Goal: Check status: Check status

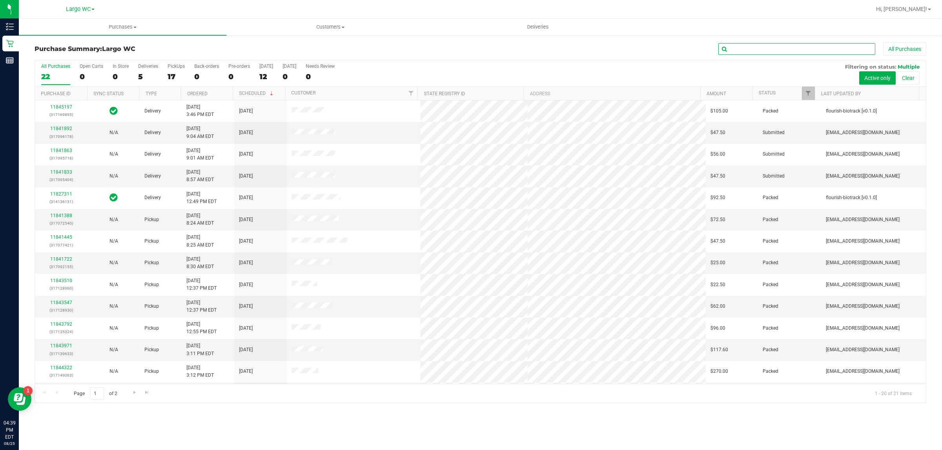
click at [756, 46] on input "text" at bounding box center [796, 49] width 157 height 12
type input "tin"
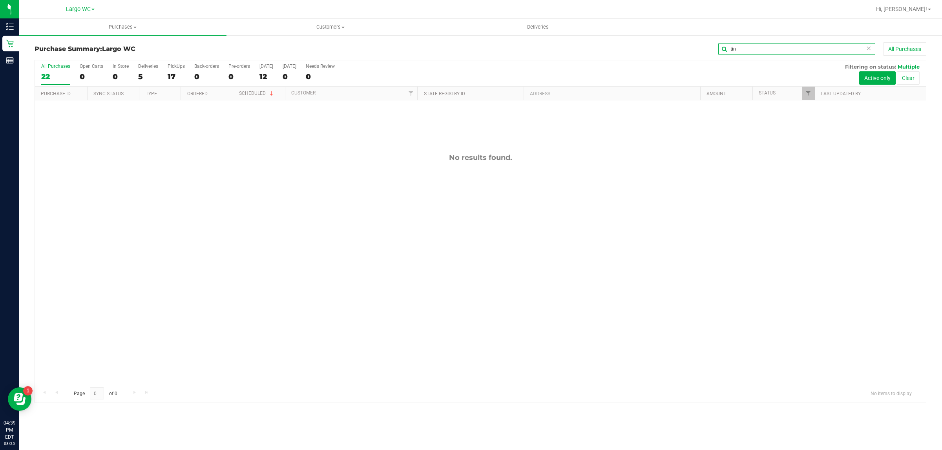
click at [752, 44] on input "tin" at bounding box center [796, 49] width 157 height 12
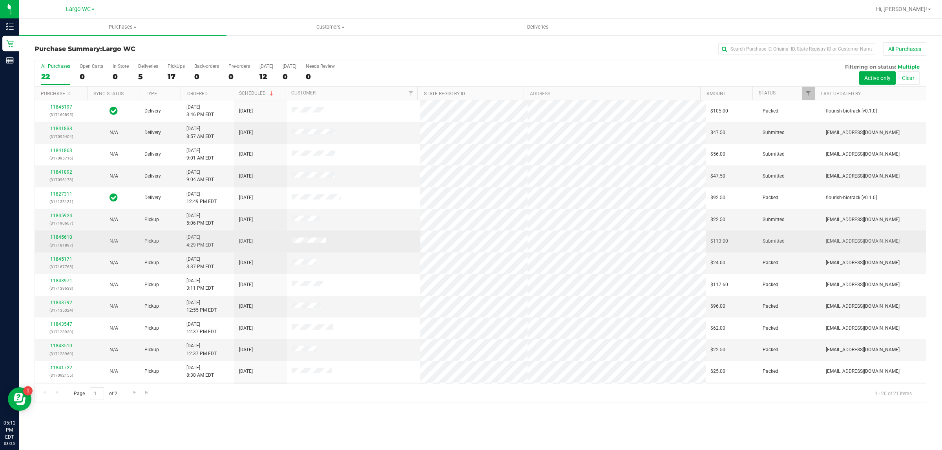
click at [392, 248] on td at bounding box center [354, 242] width 134 height 22
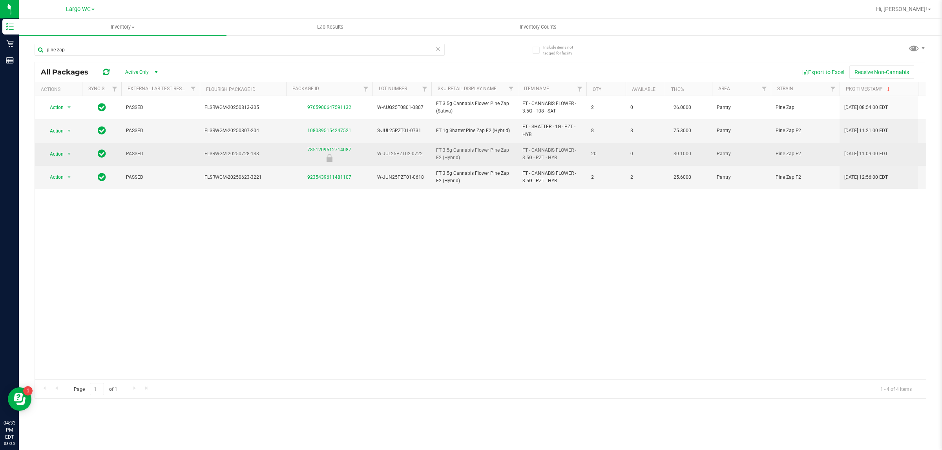
drag, startPoint x: 585, startPoint y: 155, endPoint x: 577, endPoint y: 153, distance: 7.7
click at [599, 153] on span "20" at bounding box center [606, 153] width 30 height 7
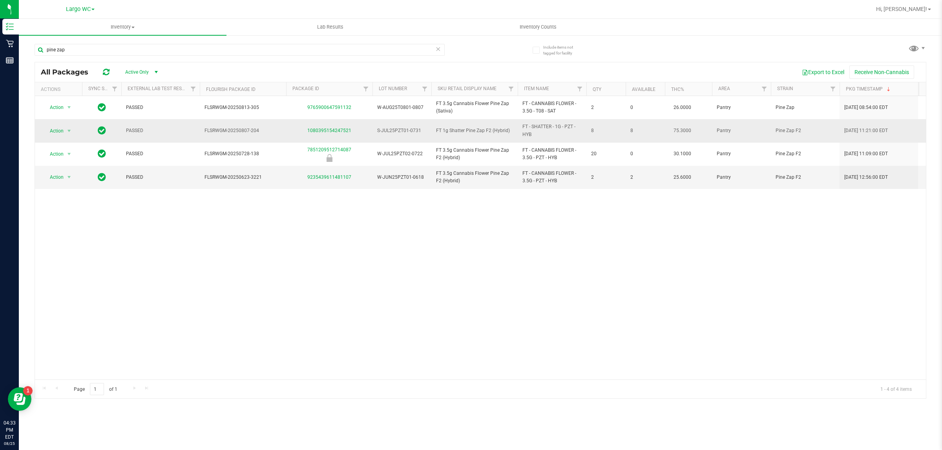
click at [597, 135] on span "8" at bounding box center [606, 130] width 30 height 7
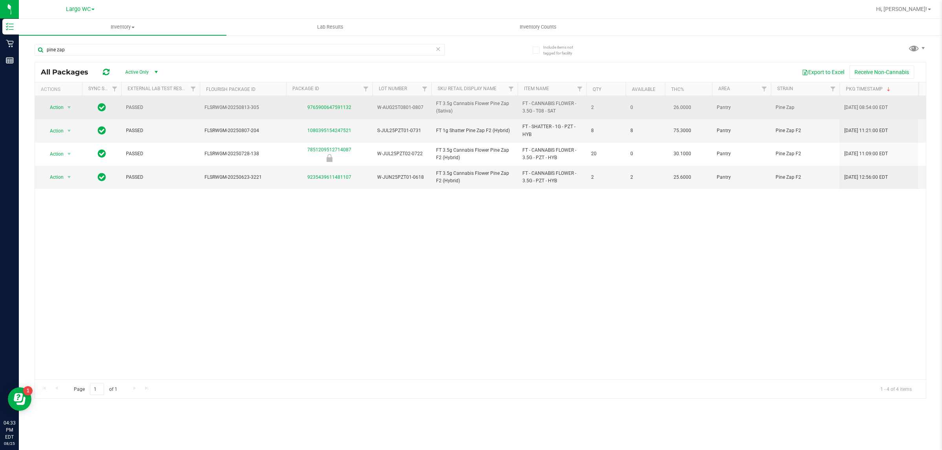
click at [594, 111] on span "2" at bounding box center [606, 107] width 30 height 7
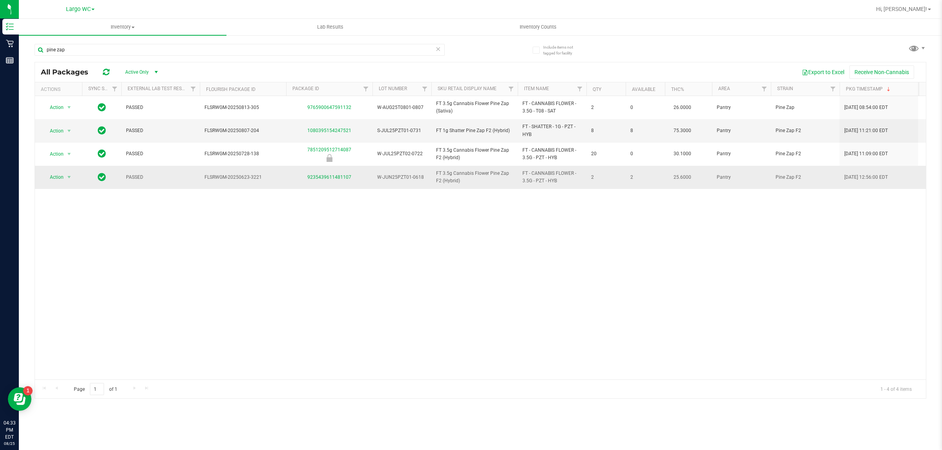
click at [598, 171] on td "2" at bounding box center [605, 177] width 39 height 23
click at [623, 173] on td "2" at bounding box center [605, 177] width 39 height 23
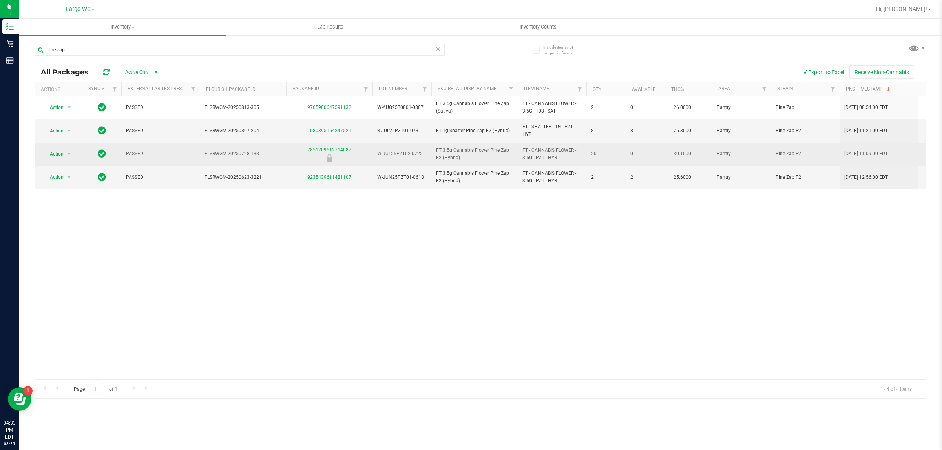
click at [597, 154] on span "20" at bounding box center [606, 153] width 30 height 7
drag, startPoint x: 597, startPoint y: 154, endPoint x: 603, endPoint y: 154, distance: 5.9
click at [597, 154] on span "20" at bounding box center [606, 153] width 30 height 7
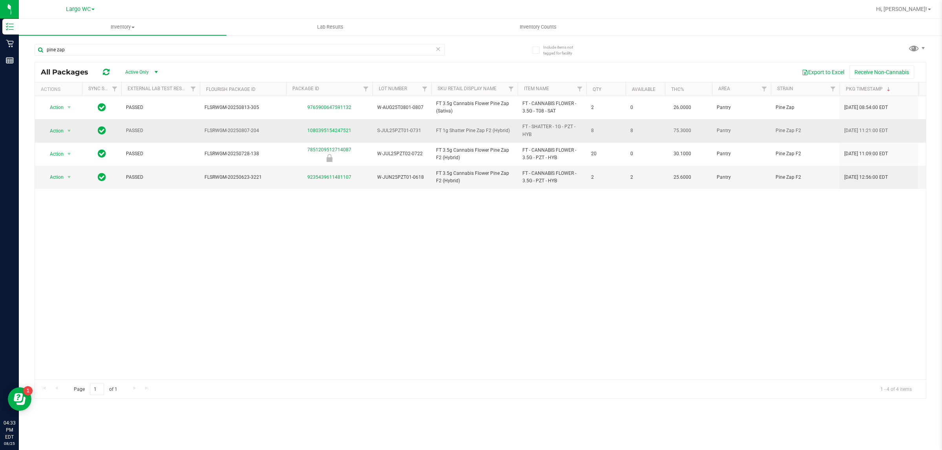
click at [597, 137] on td "8" at bounding box center [605, 130] width 39 height 23
click at [638, 134] on span "8" at bounding box center [645, 130] width 30 height 7
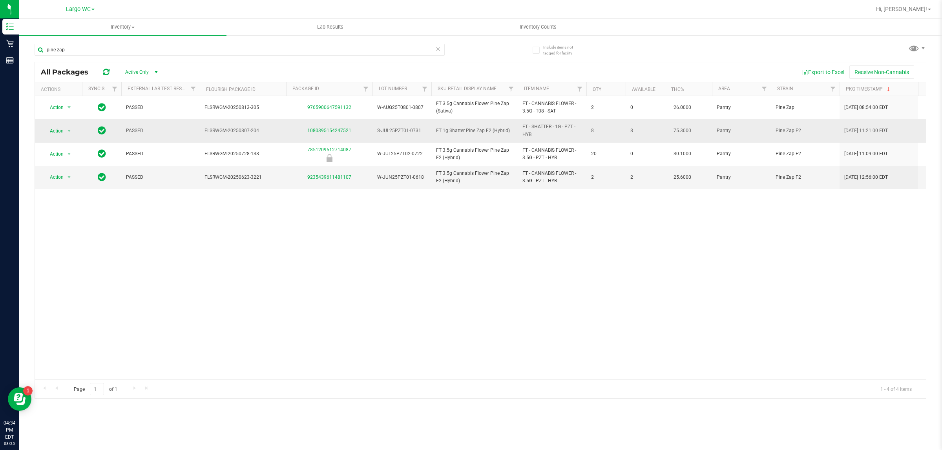
click at [638, 134] on span "8" at bounding box center [645, 130] width 30 height 7
click at [636, 168] on td "2" at bounding box center [644, 177] width 39 height 23
click at [636, 177] on span "2" at bounding box center [645, 177] width 30 height 7
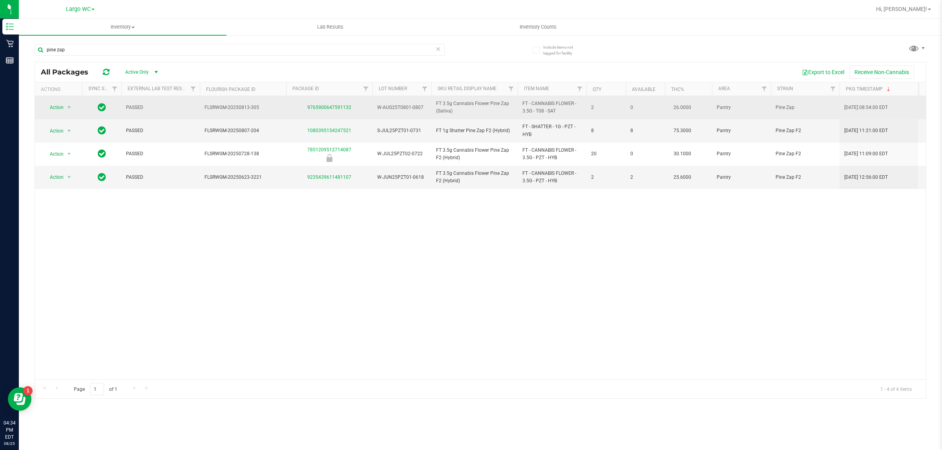
click at [598, 109] on span "2" at bounding box center [606, 107] width 30 height 7
click at [546, 102] on span "FT - CANNABIS FLOWER - 3.5G - T08 - SAT" at bounding box center [551, 107] width 59 height 15
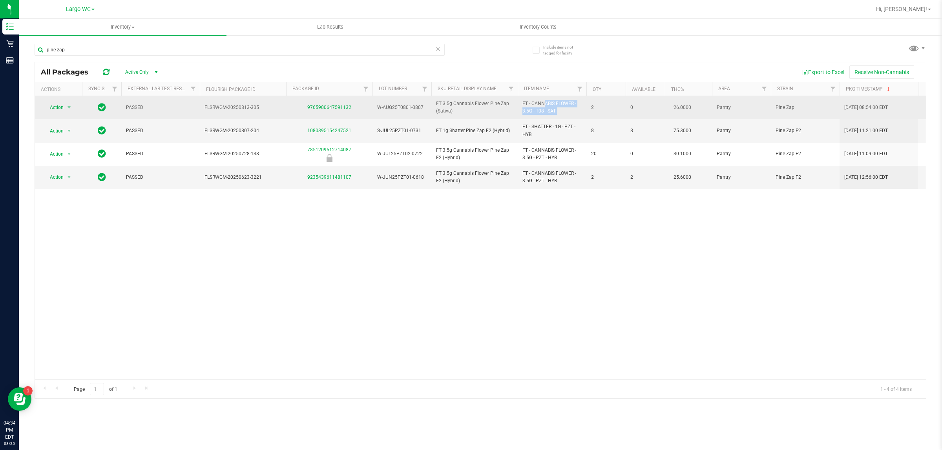
click at [546, 102] on span "FT - CANNABIS FLOWER - 3.5G - T08 - SAT" at bounding box center [551, 107] width 59 height 15
click at [563, 111] on span "FT - CANNABIS FLOWER - 3.5G - T08 - SAT" at bounding box center [551, 107] width 59 height 15
click at [541, 111] on span "FT - CANNABIS FLOWER - 3.5G - T08 - SAT" at bounding box center [551, 107] width 59 height 15
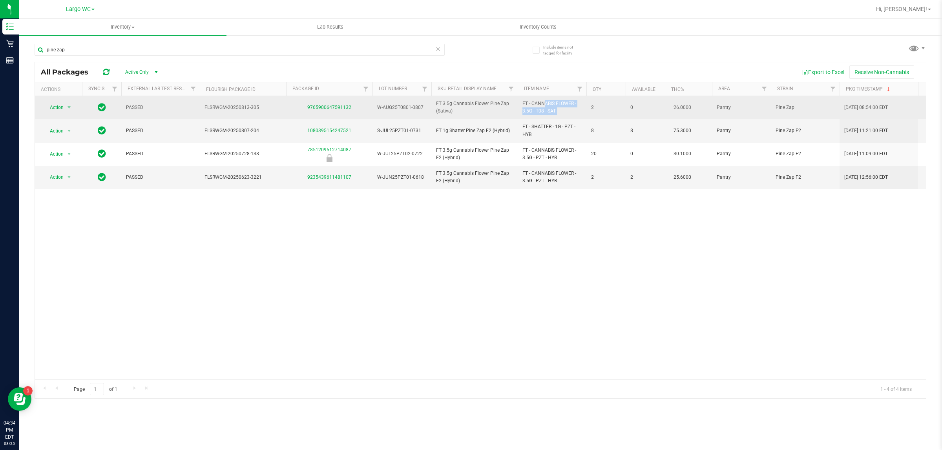
click at [541, 111] on span "FT - CANNABIS FLOWER - 3.5G - T08 - SAT" at bounding box center [551, 107] width 59 height 15
click at [540, 112] on span "FT - CANNABIS FLOWER - 3.5G - T08 - SAT" at bounding box center [551, 107] width 59 height 15
click at [573, 108] on span "FT - CANNABIS FLOWER - 3.5G - T08 - SAT" at bounding box center [551, 107] width 59 height 15
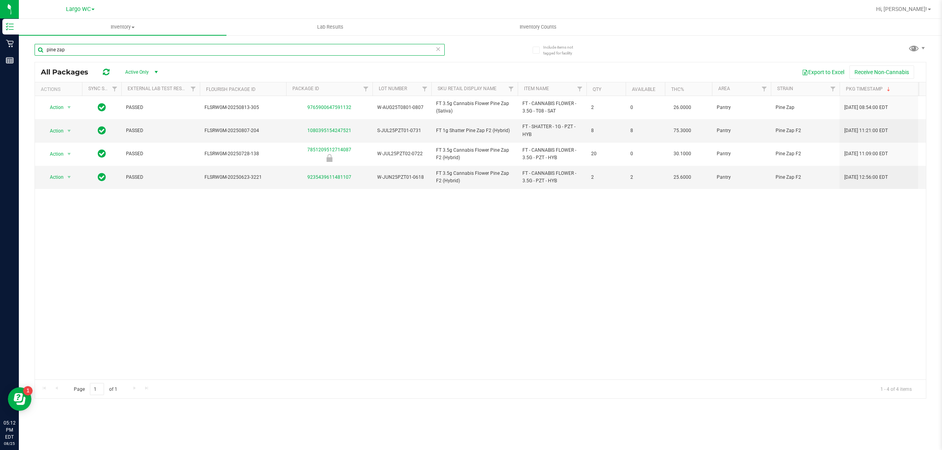
click at [254, 52] on input "pine zap" at bounding box center [240, 50] width 410 height 12
click at [254, 49] on input "pine zap" at bounding box center [240, 50] width 410 height 12
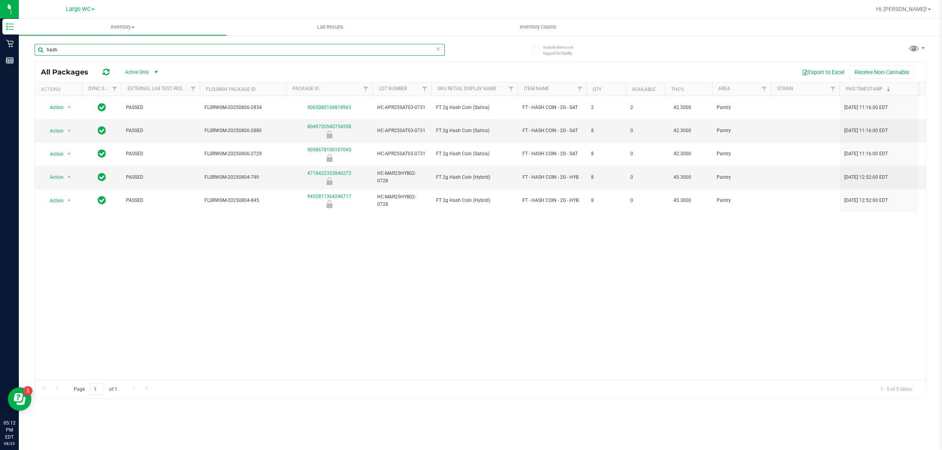
type input "hash"
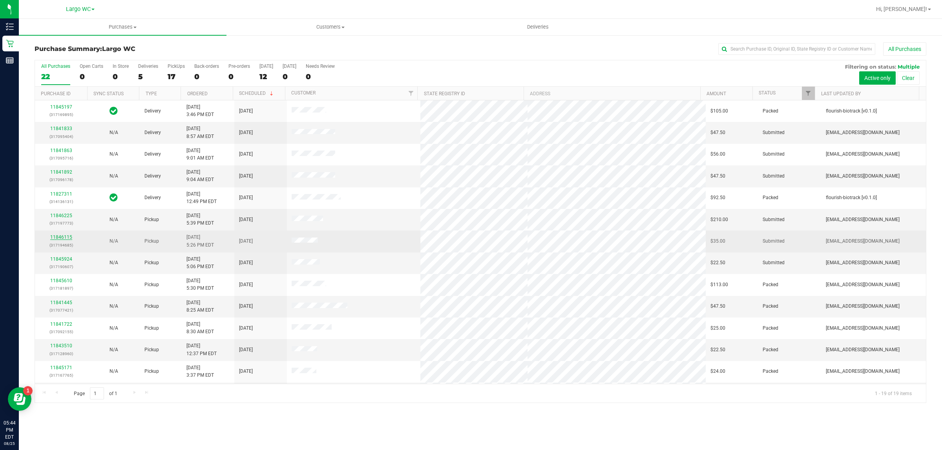
click at [63, 239] on link "11846115" at bounding box center [61, 237] width 22 height 5
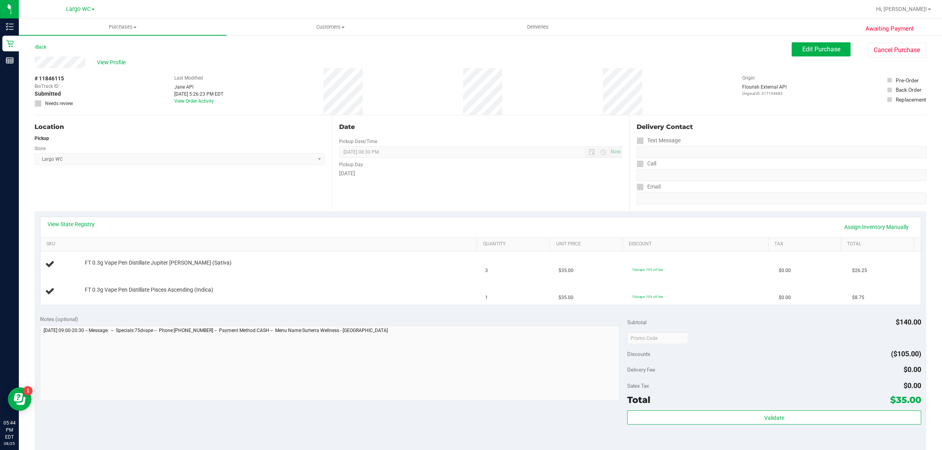
drag, startPoint x: 51, startPoint y: 77, endPoint x: 65, endPoint y: 77, distance: 14.1
click at [65, 77] on div "# 11846115 BioTrack ID: - Submitted Needs review" at bounding box center [54, 91] width 39 height 33
copy div "6115"
click at [171, 183] on div "Location Pickup Store Largo WC Select Store Bonita Springs WC Boynton Beach WC …" at bounding box center [183, 163] width 297 height 96
